Goal: Information Seeking & Learning: Learn about a topic

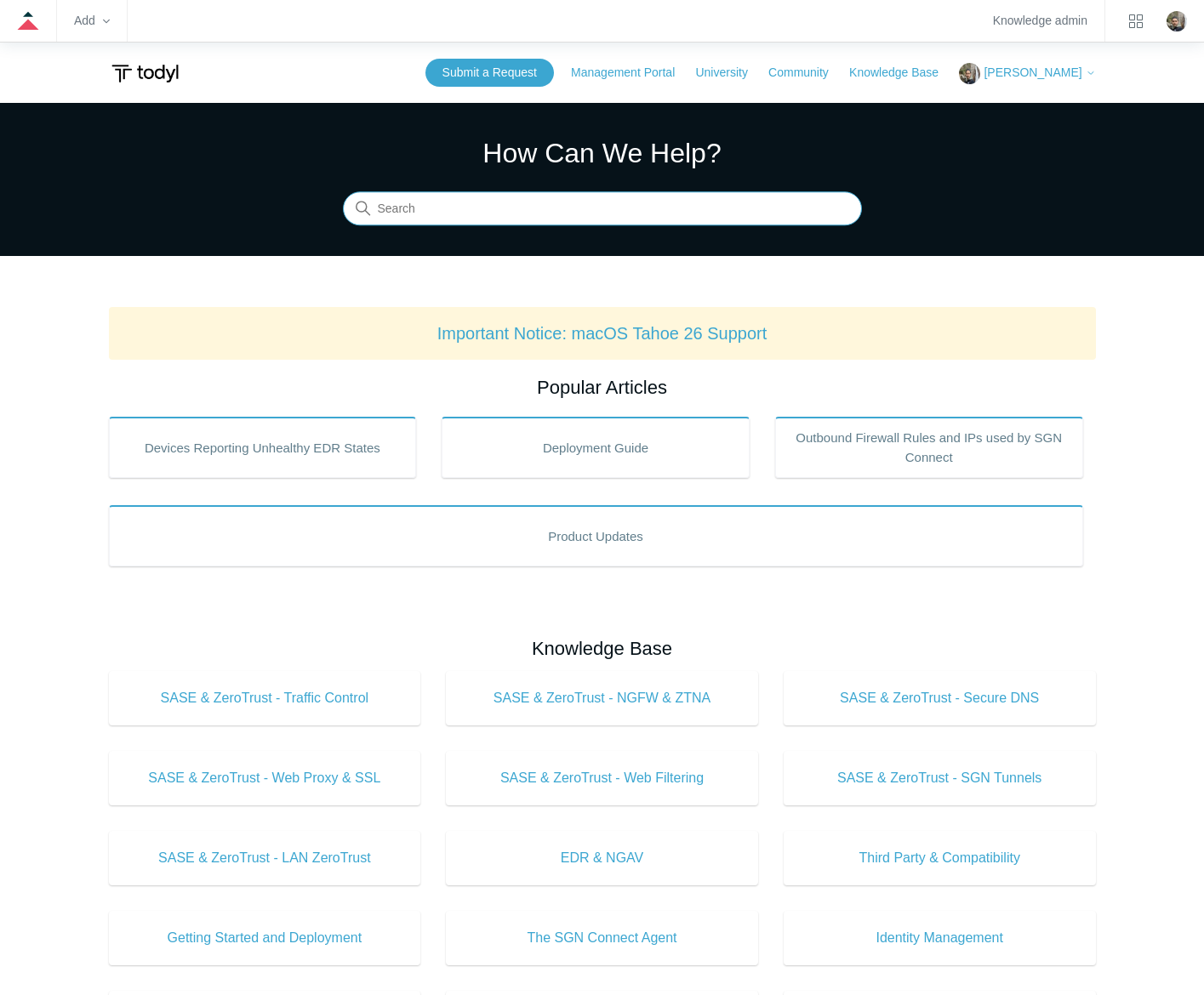
click at [744, 207] on input "Search" at bounding box center [602, 210] width 519 height 34
type input "edr"
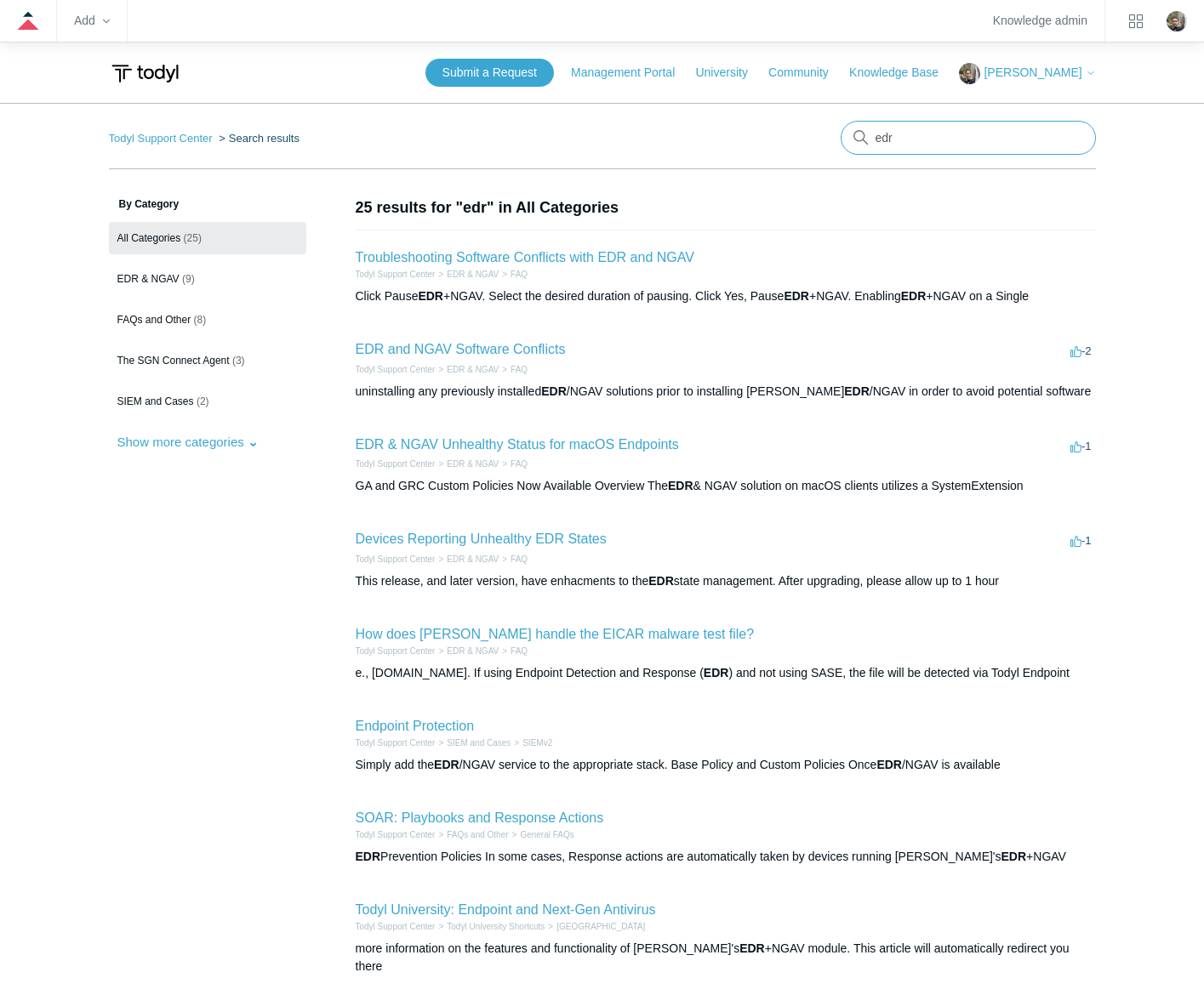
click at [955, 141] on input "edr" at bounding box center [968, 138] width 255 height 34
type input "edr policy"
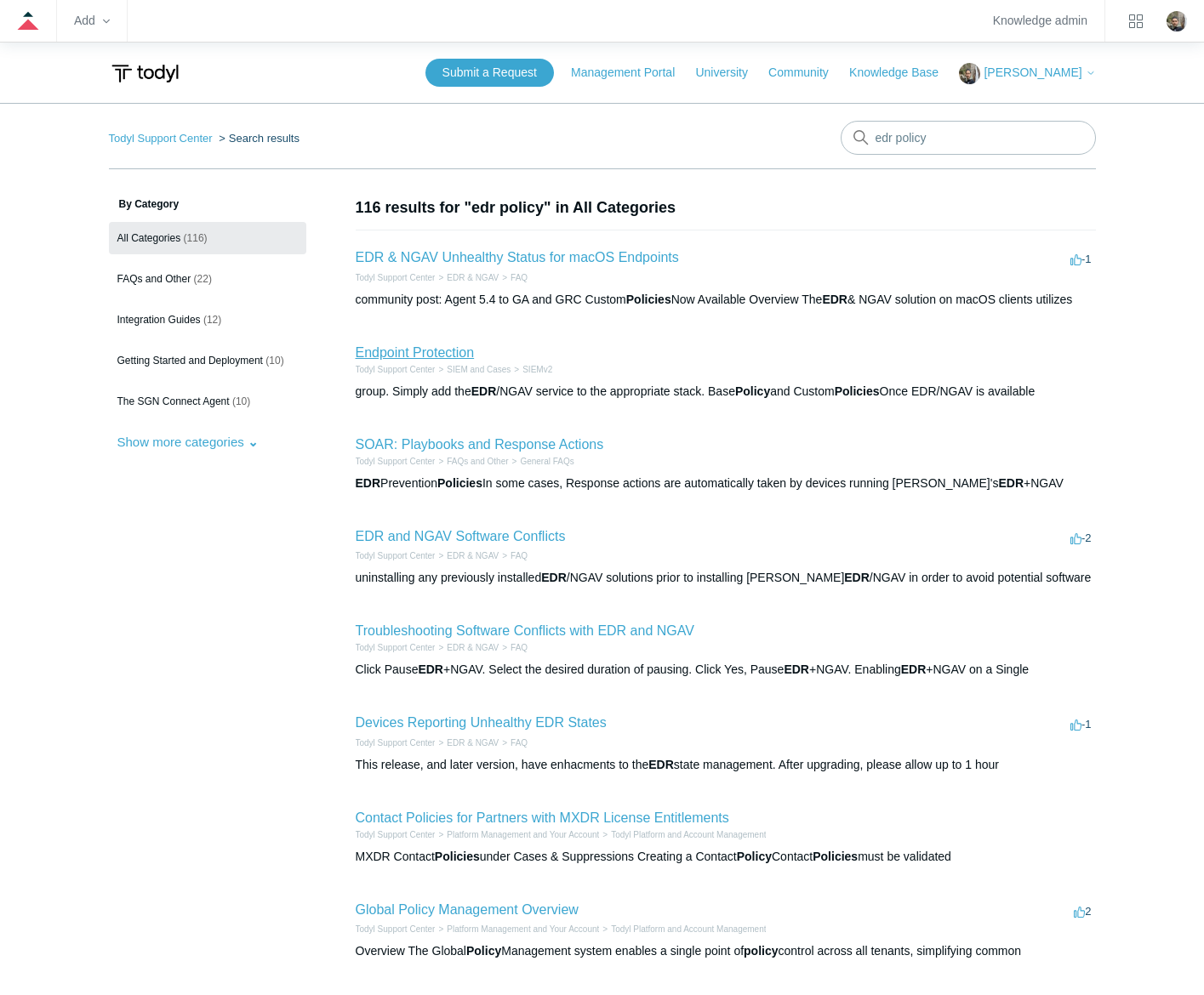
click at [417, 352] on link "Endpoint Protection" at bounding box center [415, 352] width 119 height 14
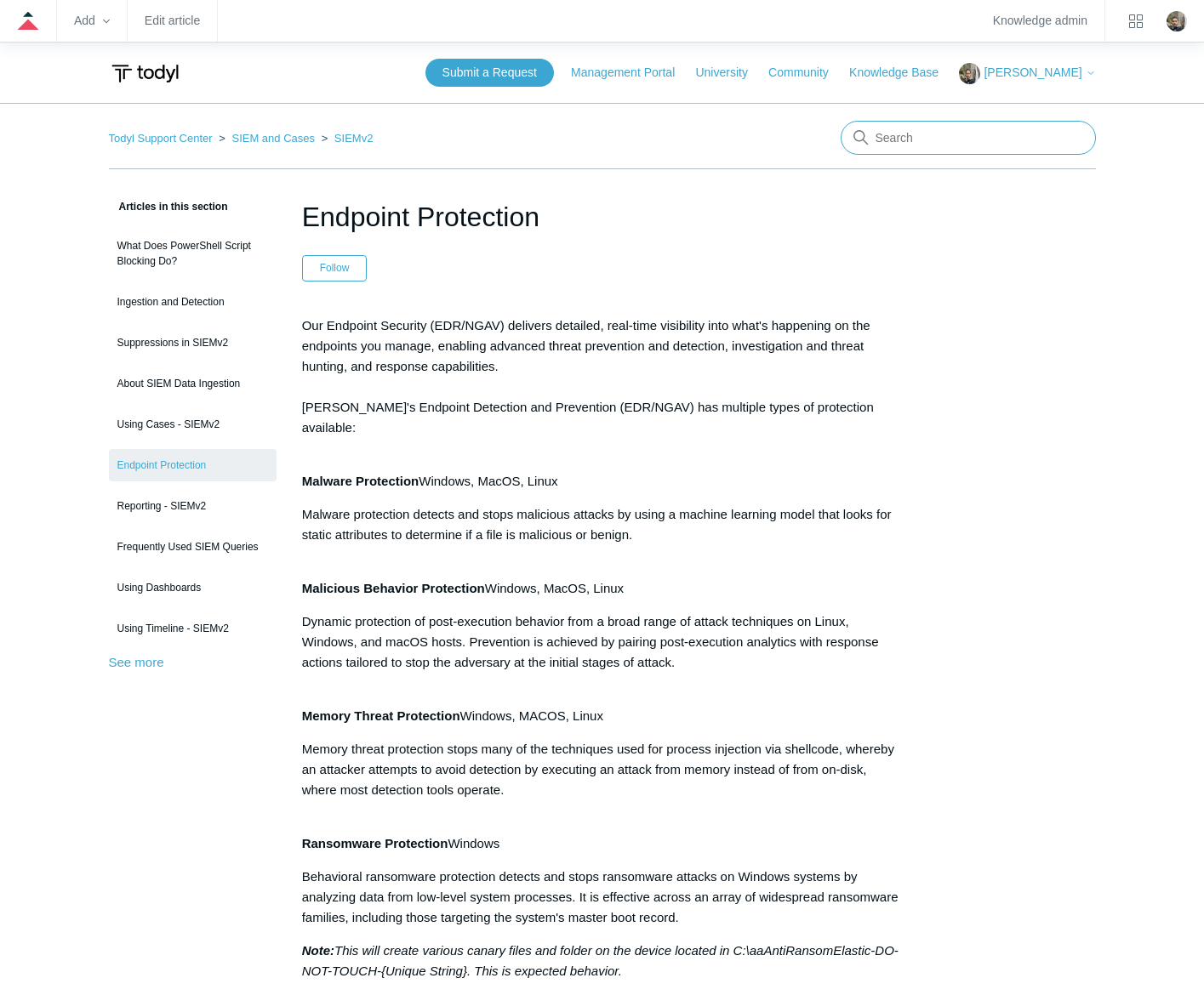
click at [1010, 132] on input "Search" at bounding box center [968, 138] width 255 height 34
type input "endpoint policy"
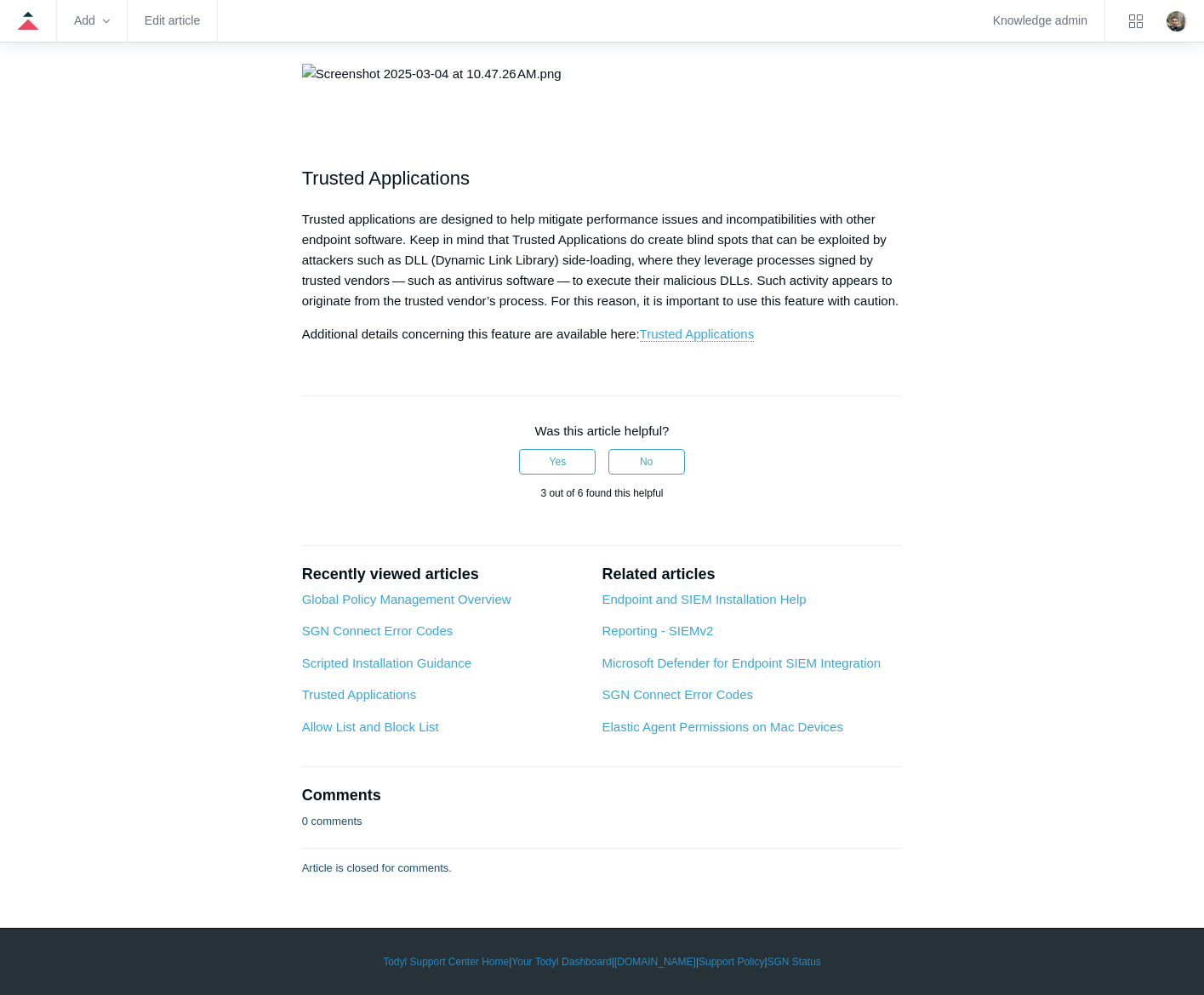
scroll to position [2042, 0]
